Goal: Find specific page/section: Find specific page/section

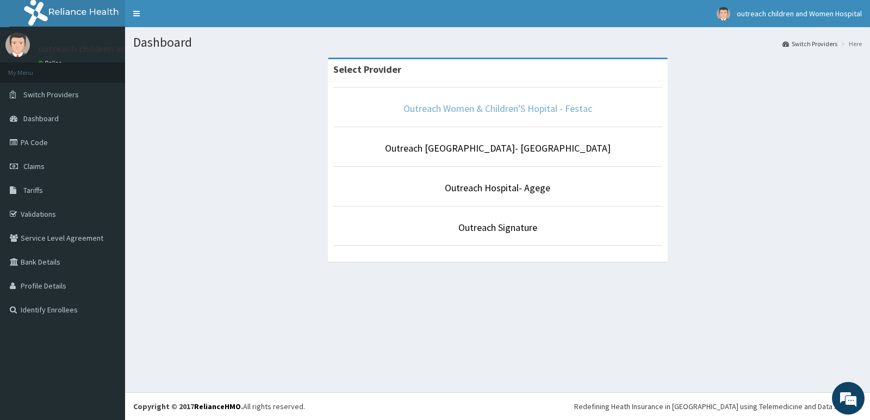
click at [554, 110] on link "Outreach Women & Children'S Hopital - Festac" at bounding box center [497, 108] width 189 height 12
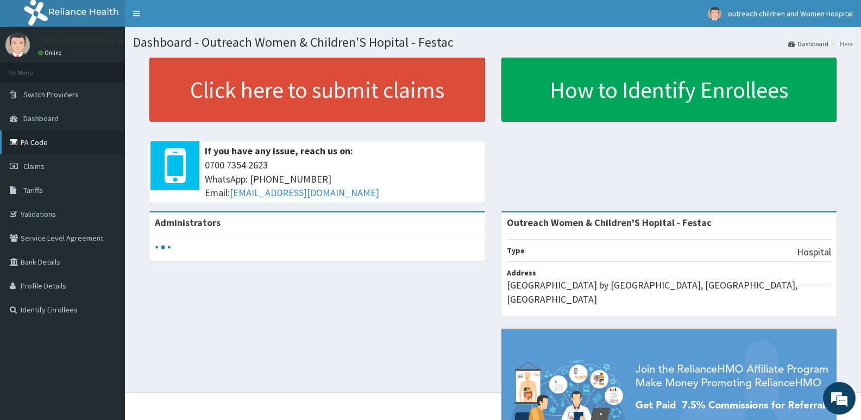
click at [46, 141] on link "PA Code" at bounding box center [62, 142] width 125 height 24
